Goal: Check status

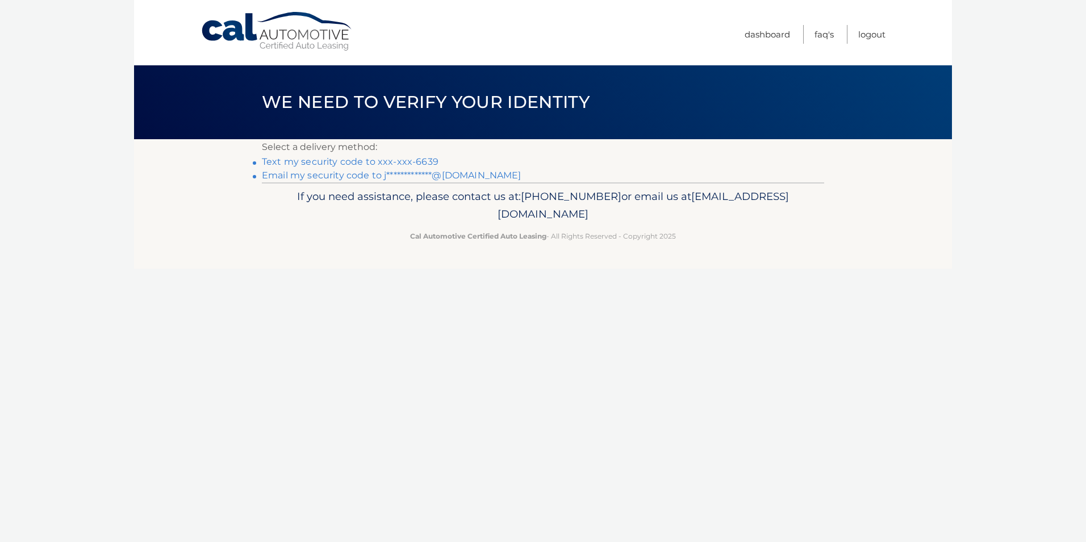
click at [313, 160] on link "Text my security code to xxx-xxx-6639" at bounding box center [350, 161] width 177 height 11
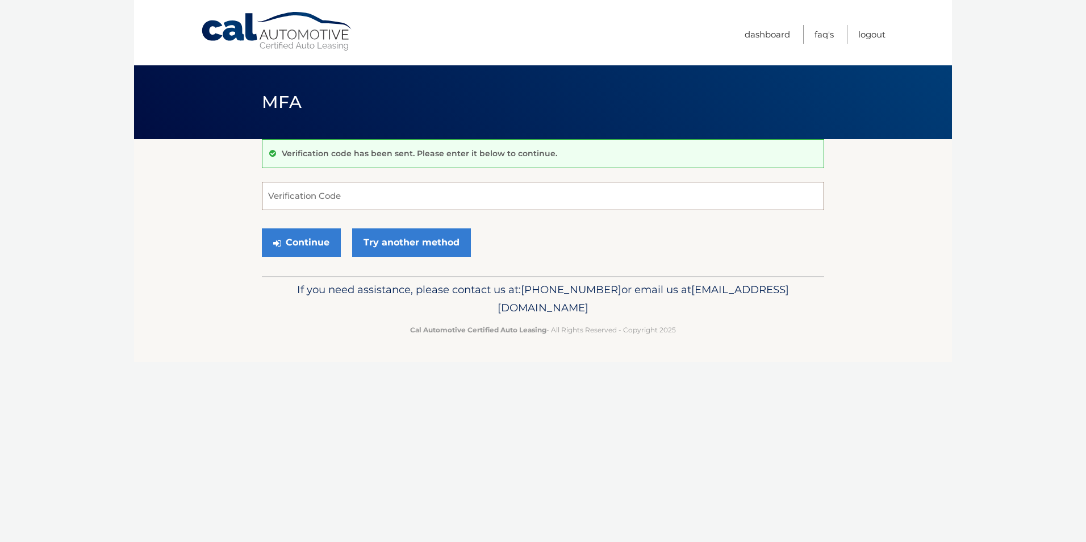
click at [380, 189] on input "Verification Code" at bounding box center [543, 196] width 562 height 28
type input "560964"
click at [262, 228] on button "Continue" at bounding box center [301, 242] width 79 height 28
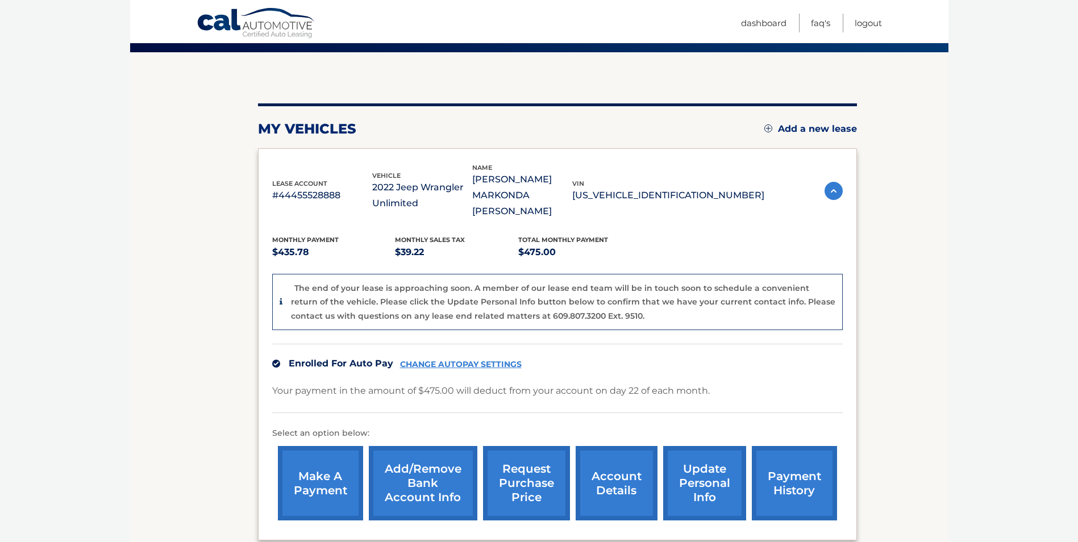
scroll to position [76, 0]
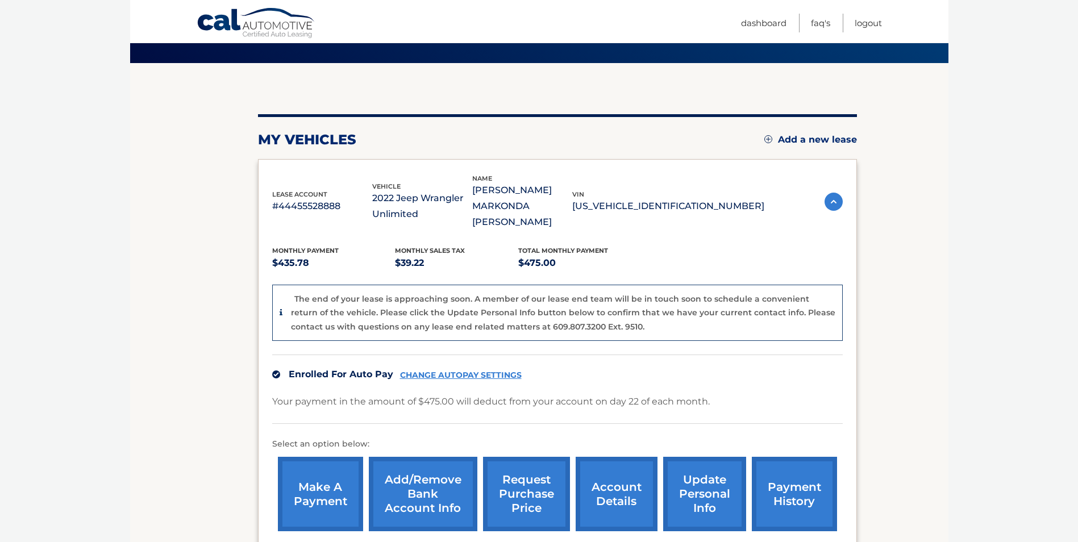
click at [525, 475] on link "request purchase price" at bounding box center [526, 494] width 87 height 74
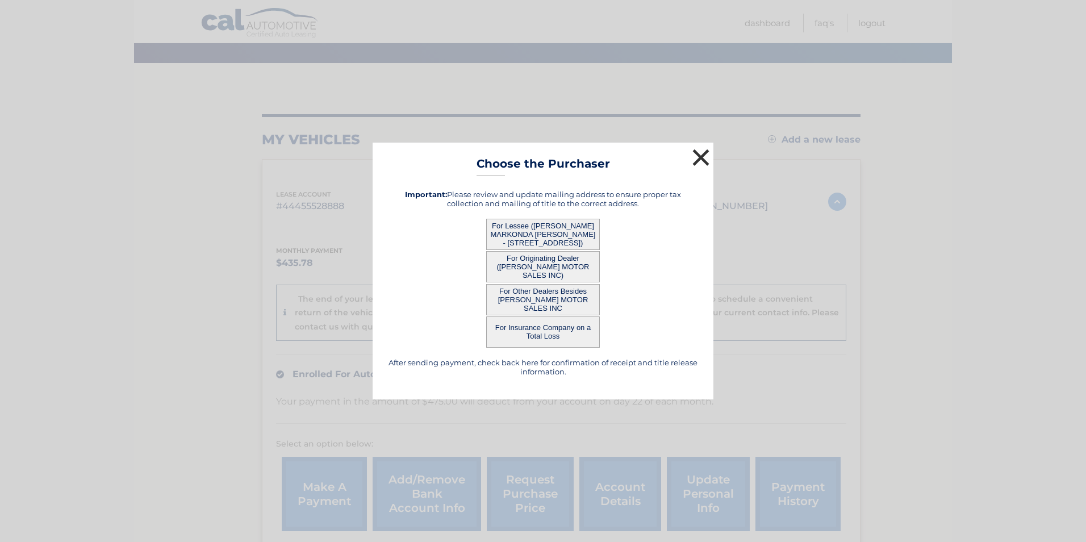
click at [699, 155] on button "×" at bounding box center [701, 157] width 23 height 23
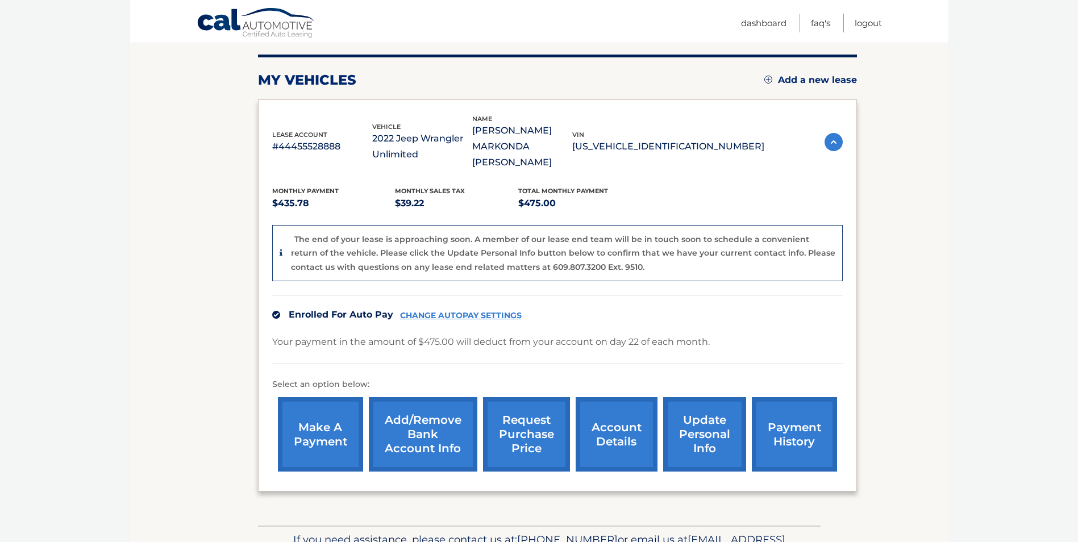
scroll to position [190, 0]
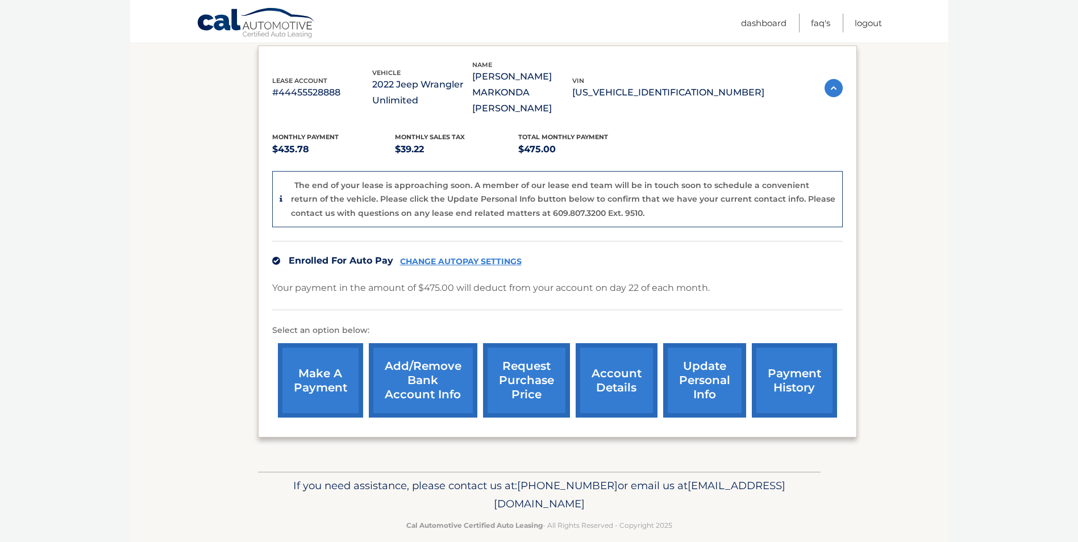
click at [787, 364] on link "payment history" at bounding box center [794, 380] width 85 height 74
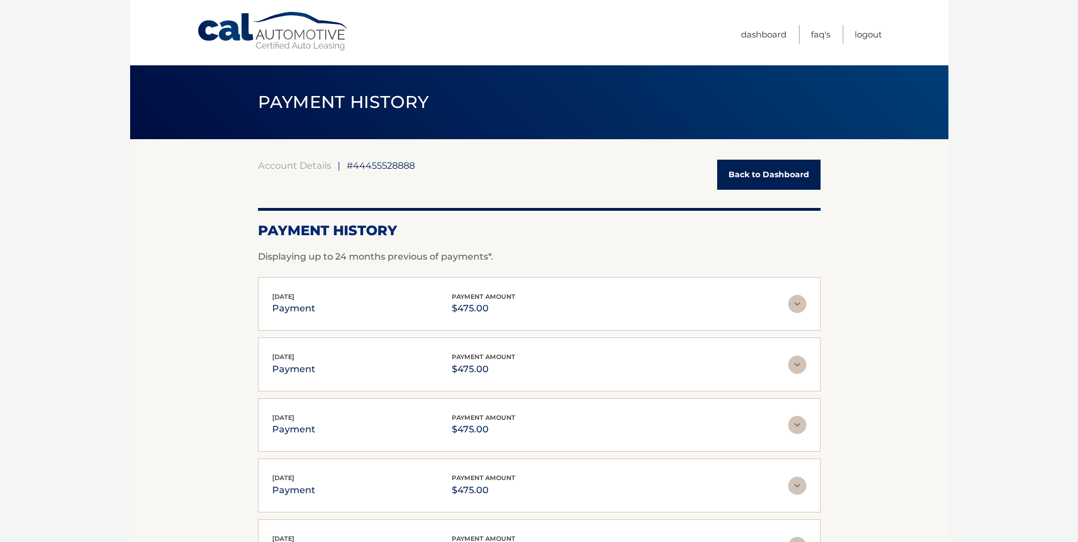
click at [223, 36] on link "Cal Automotive" at bounding box center [273, 31] width 153 height 40
